Goal: Find specific page/section: Find specific page/section

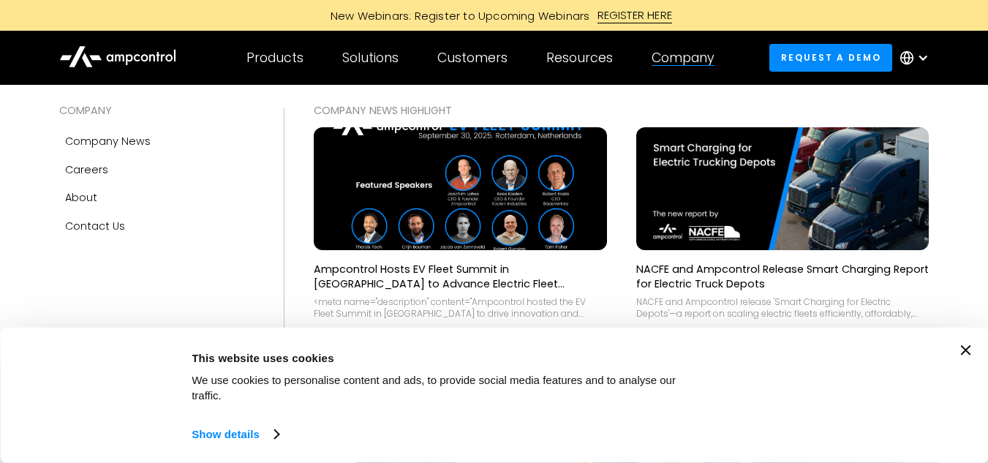
click at [688, 60] on div "Company" at bounding box center [682, 58] width 63 height 16
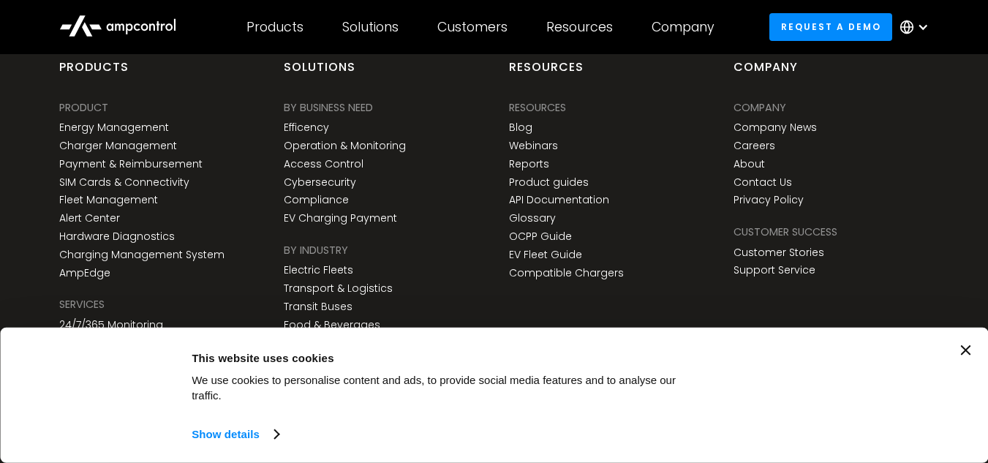
scroll to position [5543, 0]
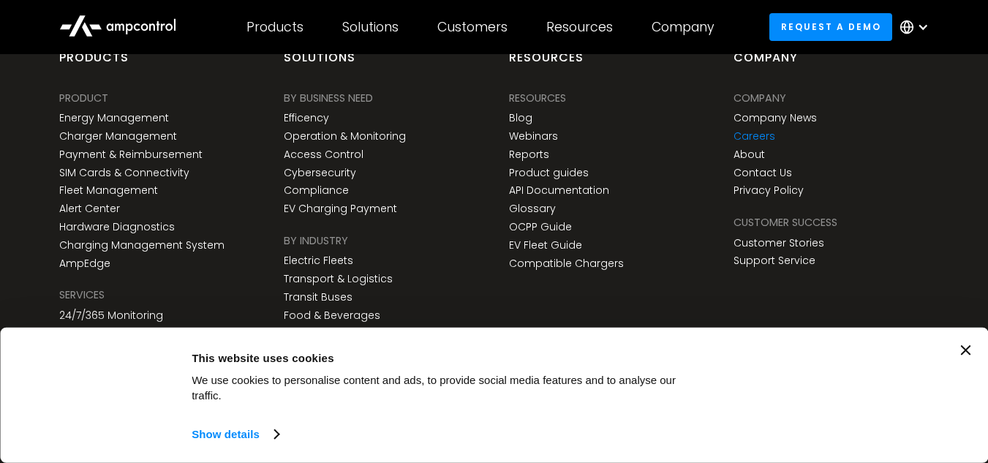
click at [759, 135] on link "Careers" at bounding box center [754, 136] width 42 height 12
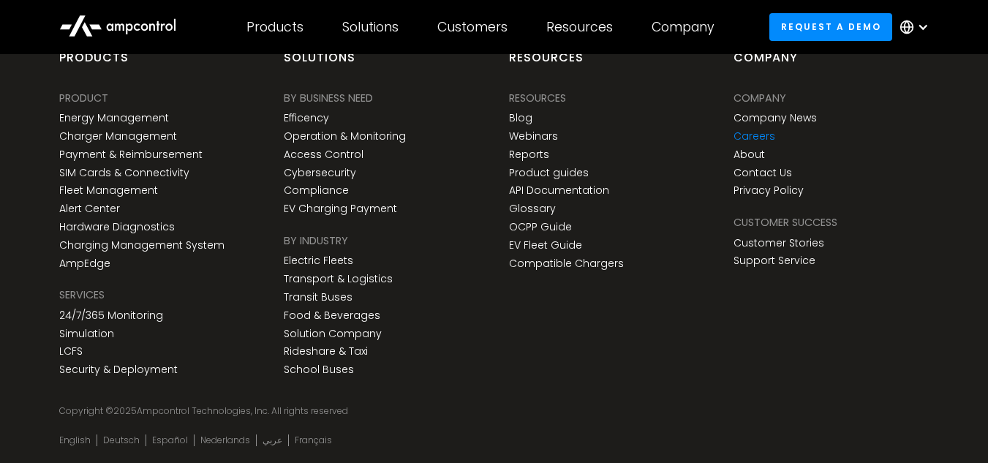
click at [759, 135] on link "Careers" at bounding box center [754, 136] width 42 height 12
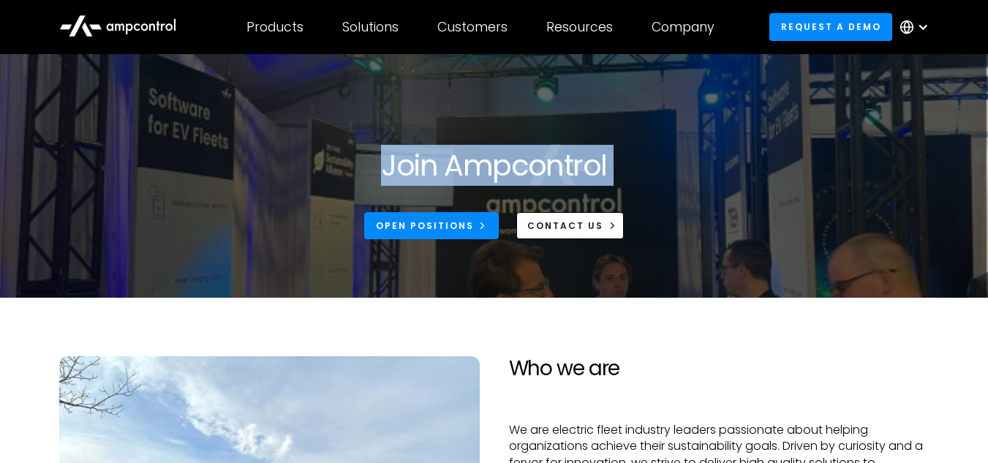
scroll to position [73, 0]
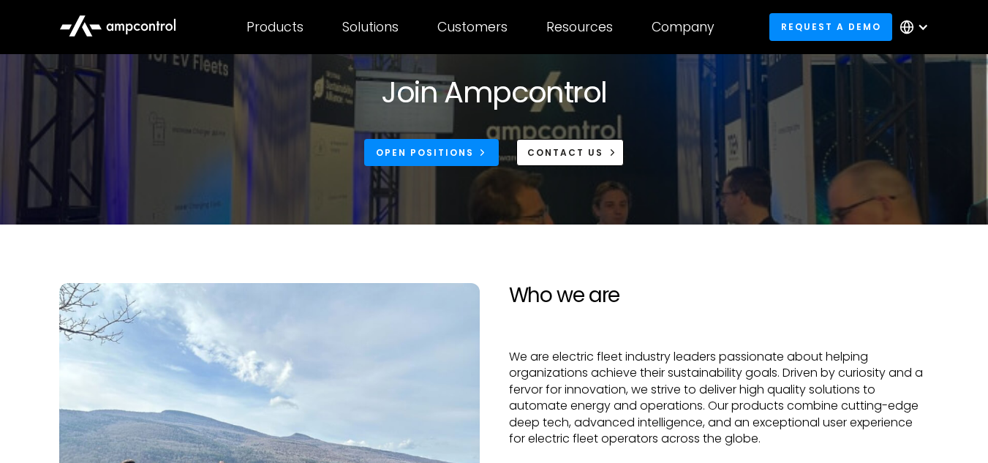
click at [715, 216] on section "Join Ampcontrol Open Positions CONTACT US" at bounding box center [494, 102] width 988 height 243
click at [398, 146] on div "Open Positions" at bounding box center [425, 152] width 98 height 13
